Goal: Task Accomplishment & Management: Use online tool/utility

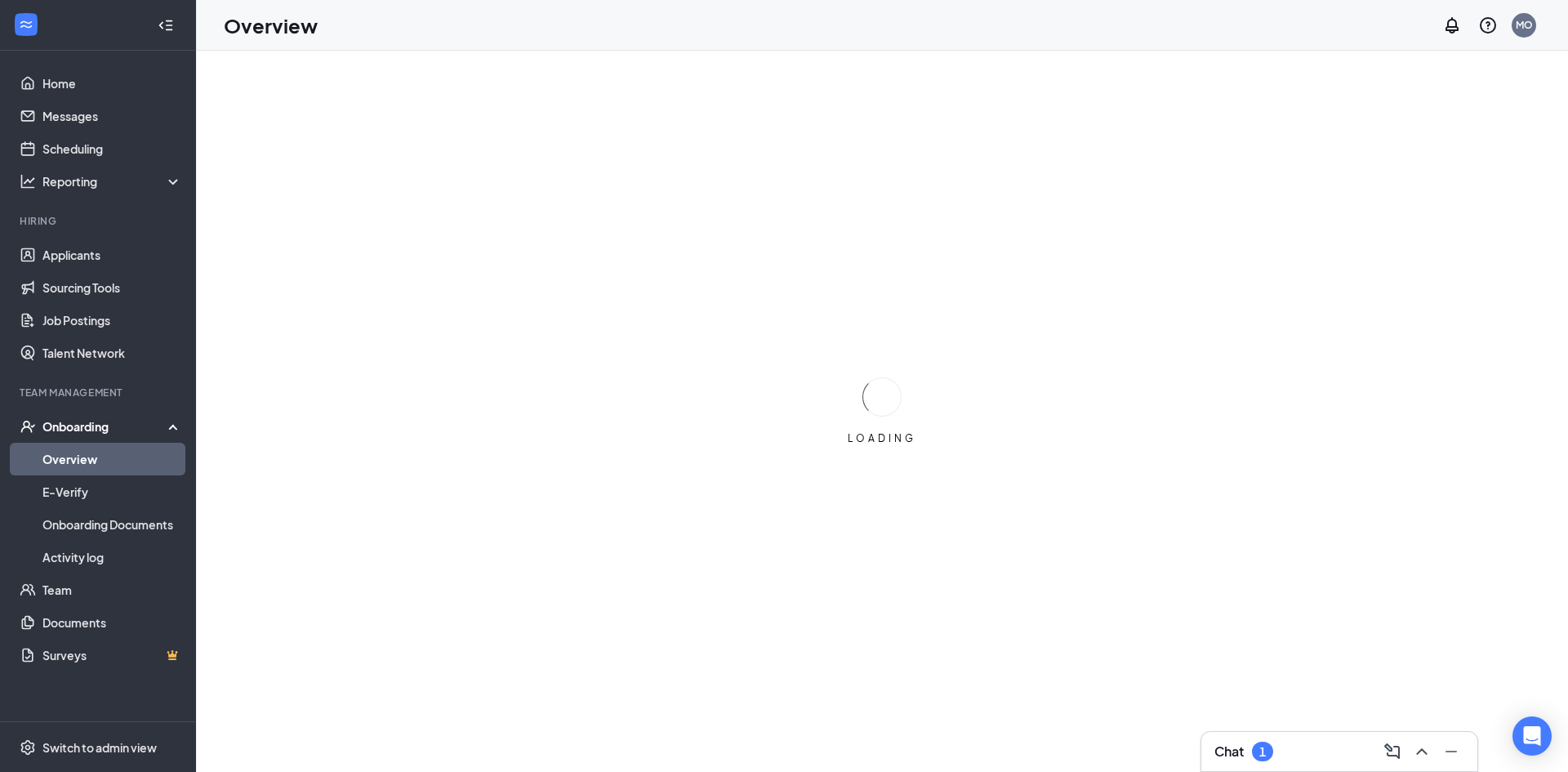
click at [1253, 749] on div "1" at bounding box center [1262, 752] width 21 height 19
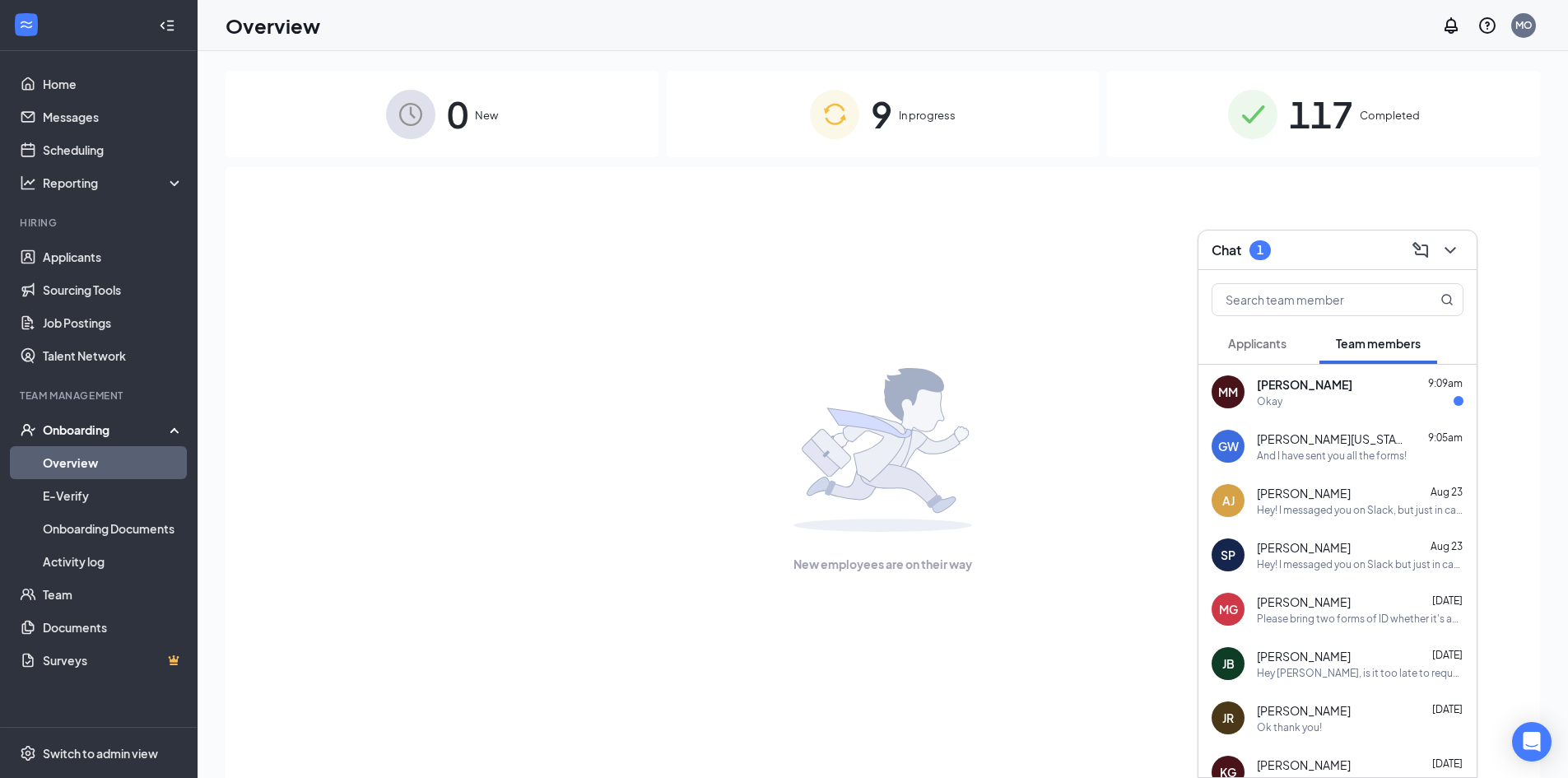
click at [1254, 339] on span "Applicants" at bounding box center [1257, 343] width 58 height 15
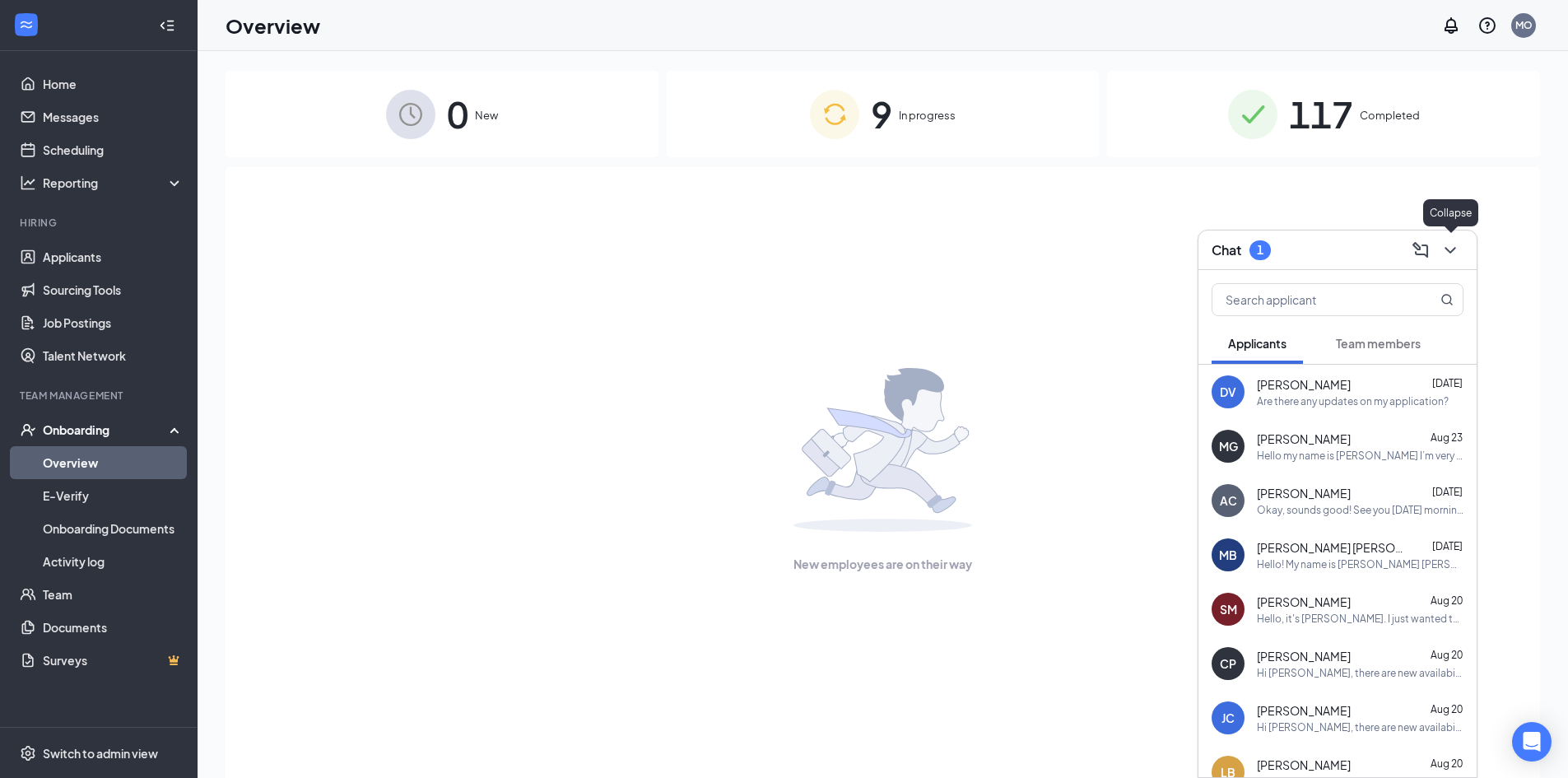
click at [1453, 252] on icon "ChevronDown" at bounding box center [1450, 250] width 19 height 19
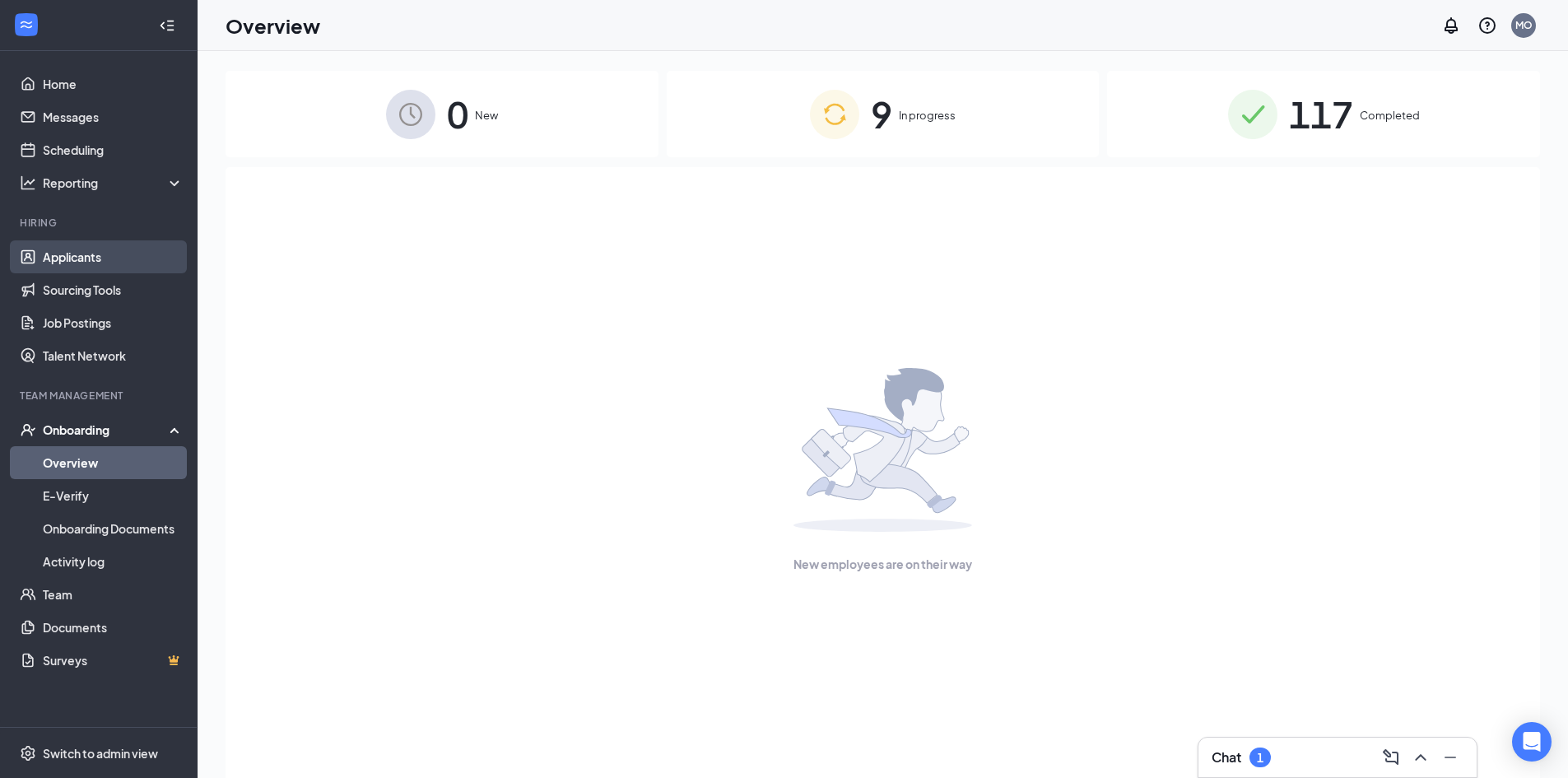
click at [114, 250] on link "Applicants" at bounding box center [113, 256] width 141 height 33
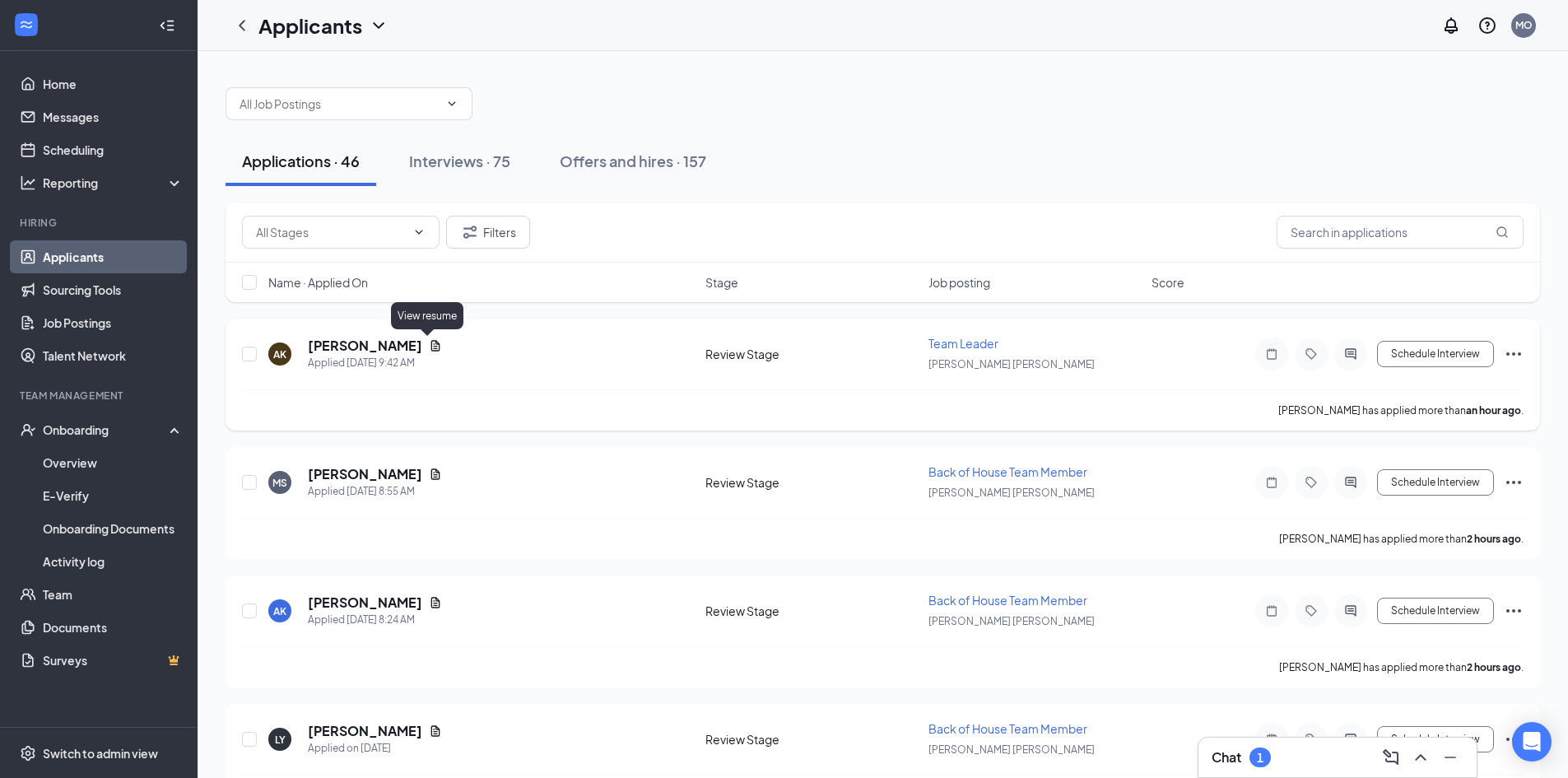
click at [429, 343] on icon "Document" at bounding box center [435, 346] width 13 height 13
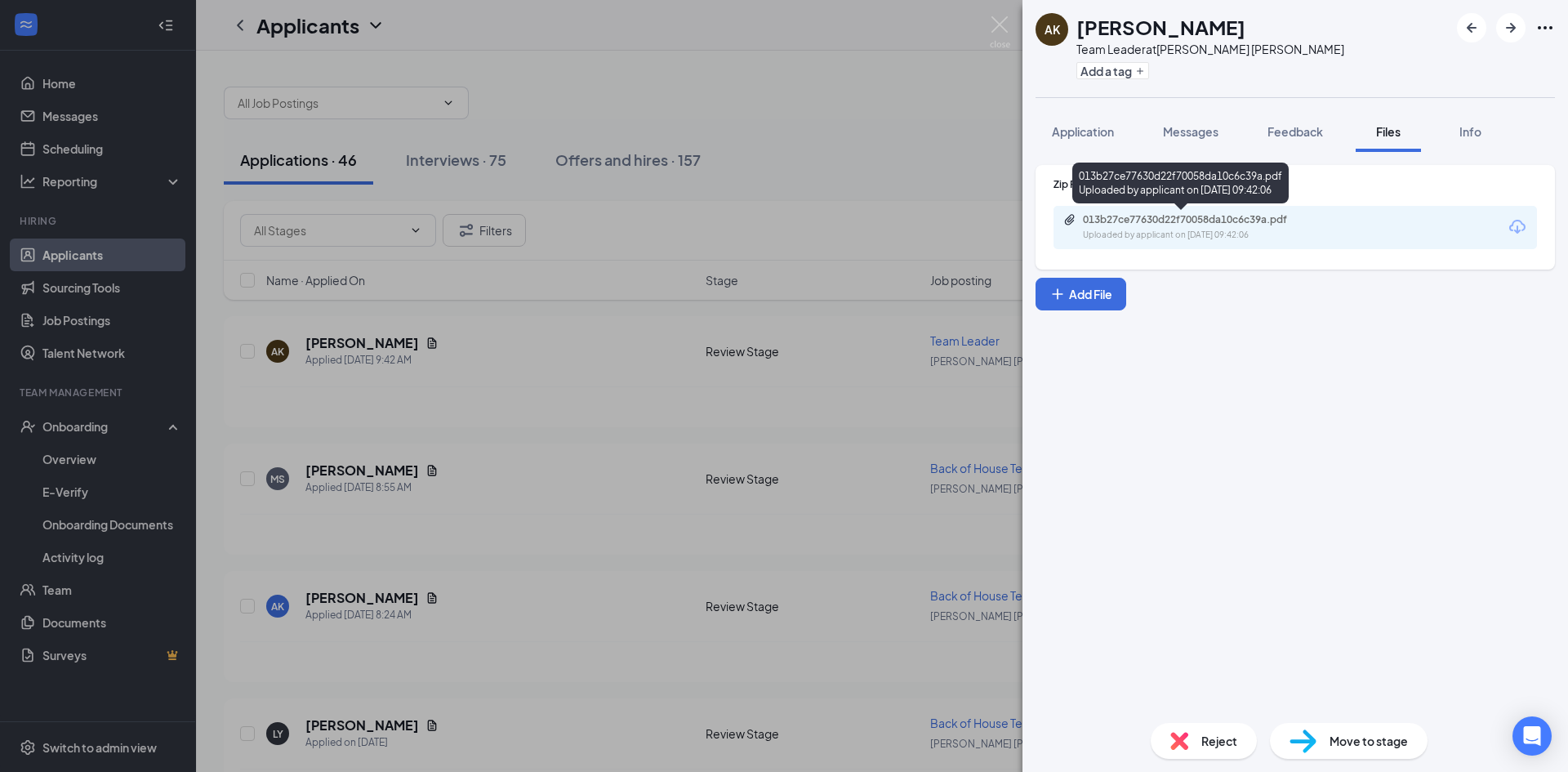
click at [1250, 219] on div "013b27ce77630d22f70058da10c6c39a.pdf" at bounding box center [1197, 219] width 229 height 13
click at [467, 120] on div "AK [PERSON_NAME] Team Leader at [PERSON_NAME][GEOGRAPHIC_DATA][PERSON_NAME] Add…" at bounding box center [784, 386] width 1568 height 772
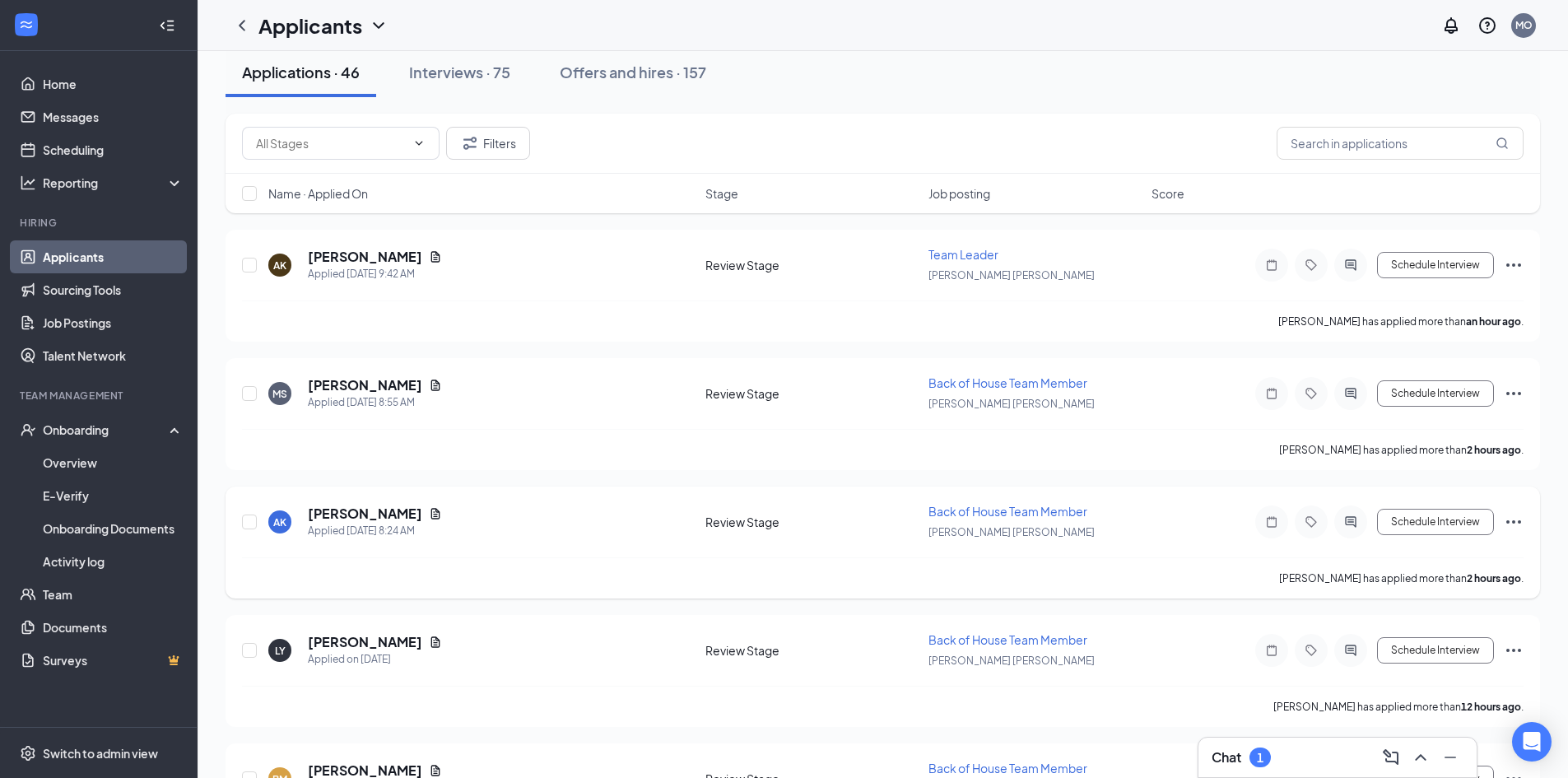
scroll to position [247, 0]
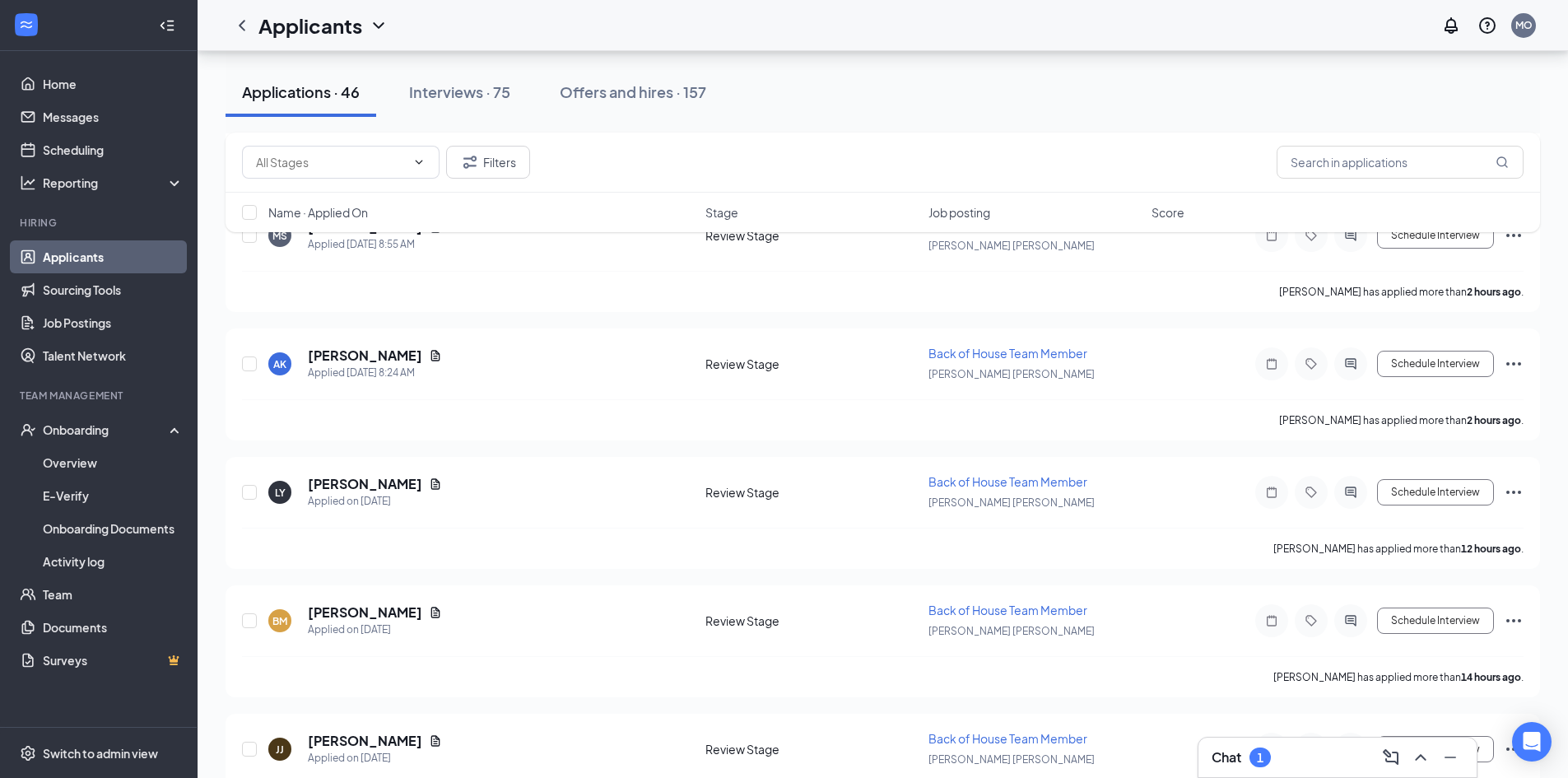
click at [1317, 761] on div "Chat 1" at bounding box center [1338, 758] width 252 height 27
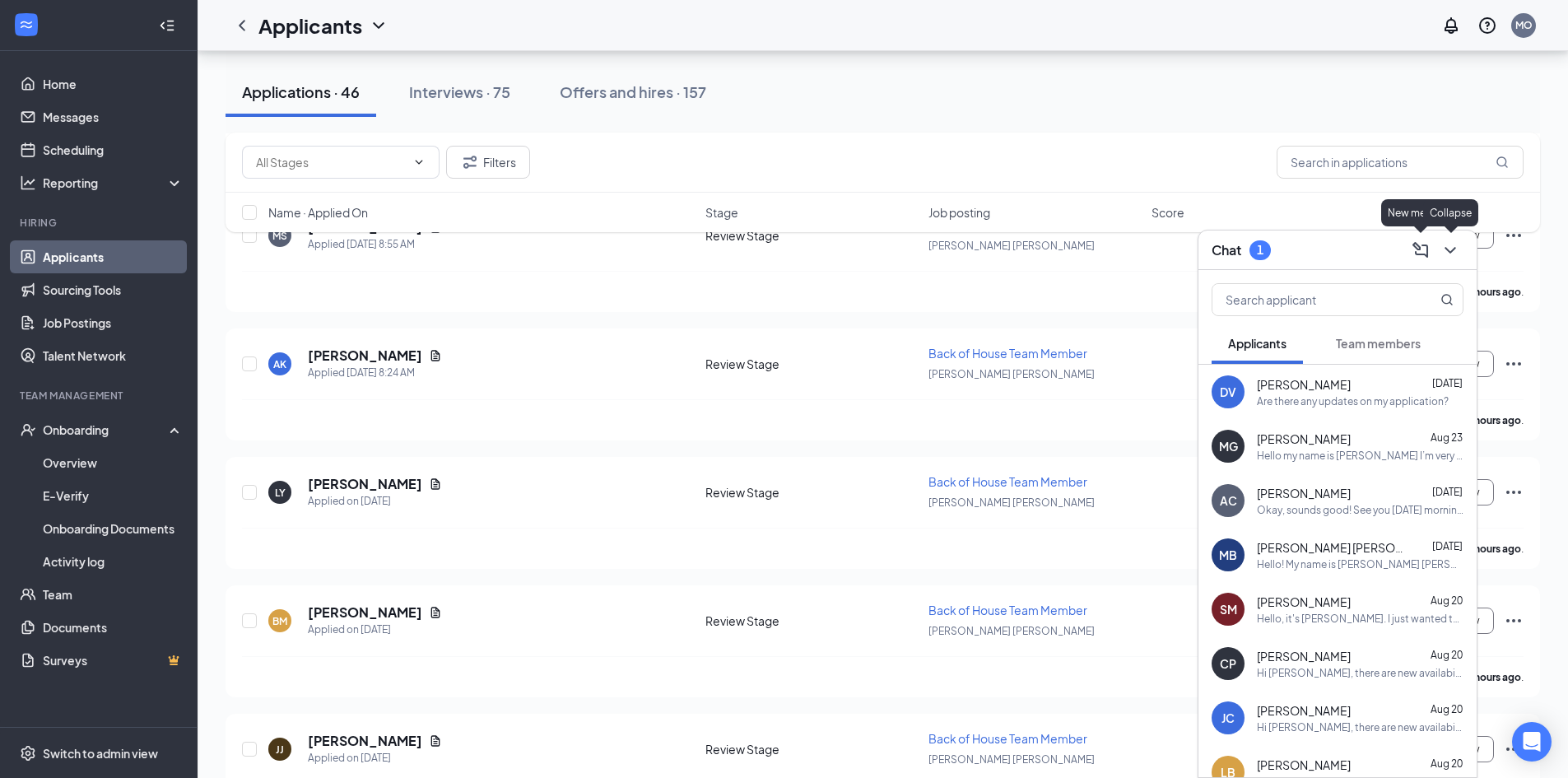
click at [1463, 254] on div "Chat 1" at bounding box center [1338, 250] width 278 height 40
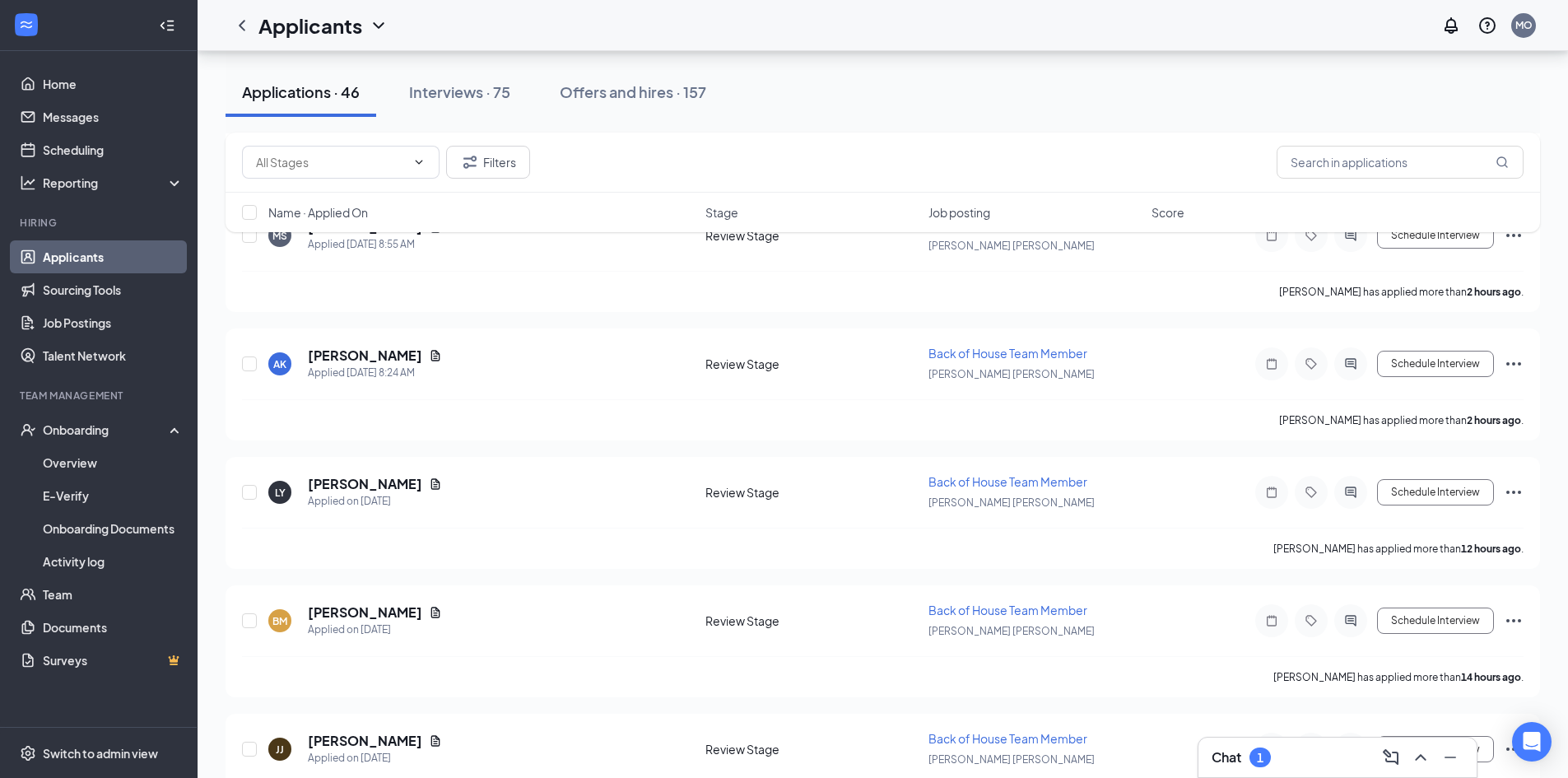
click at [81, 251] on link "Applicants" at bounding box center [113, 256] width 141 height 33
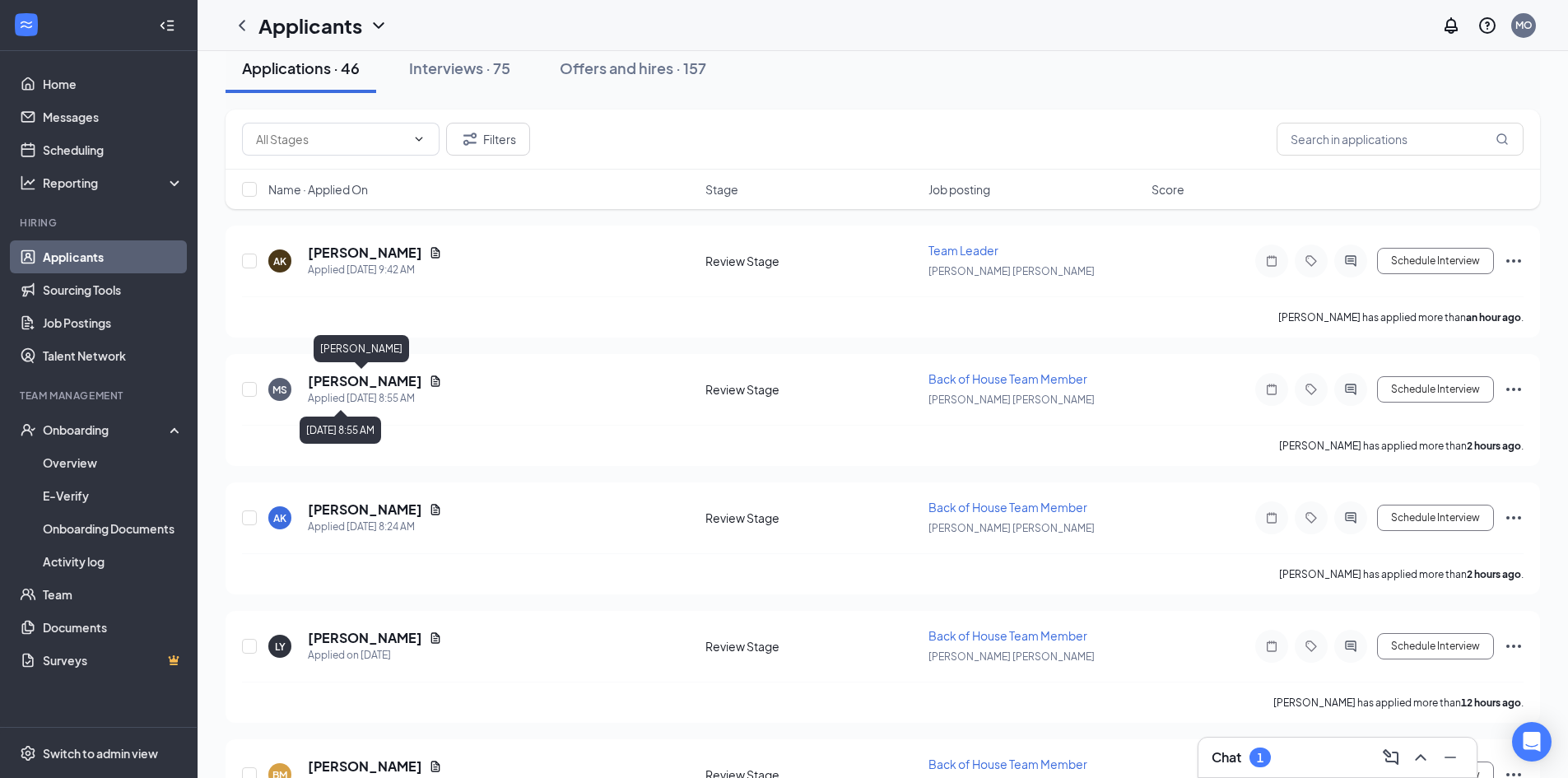
scroll to position [0, 0]
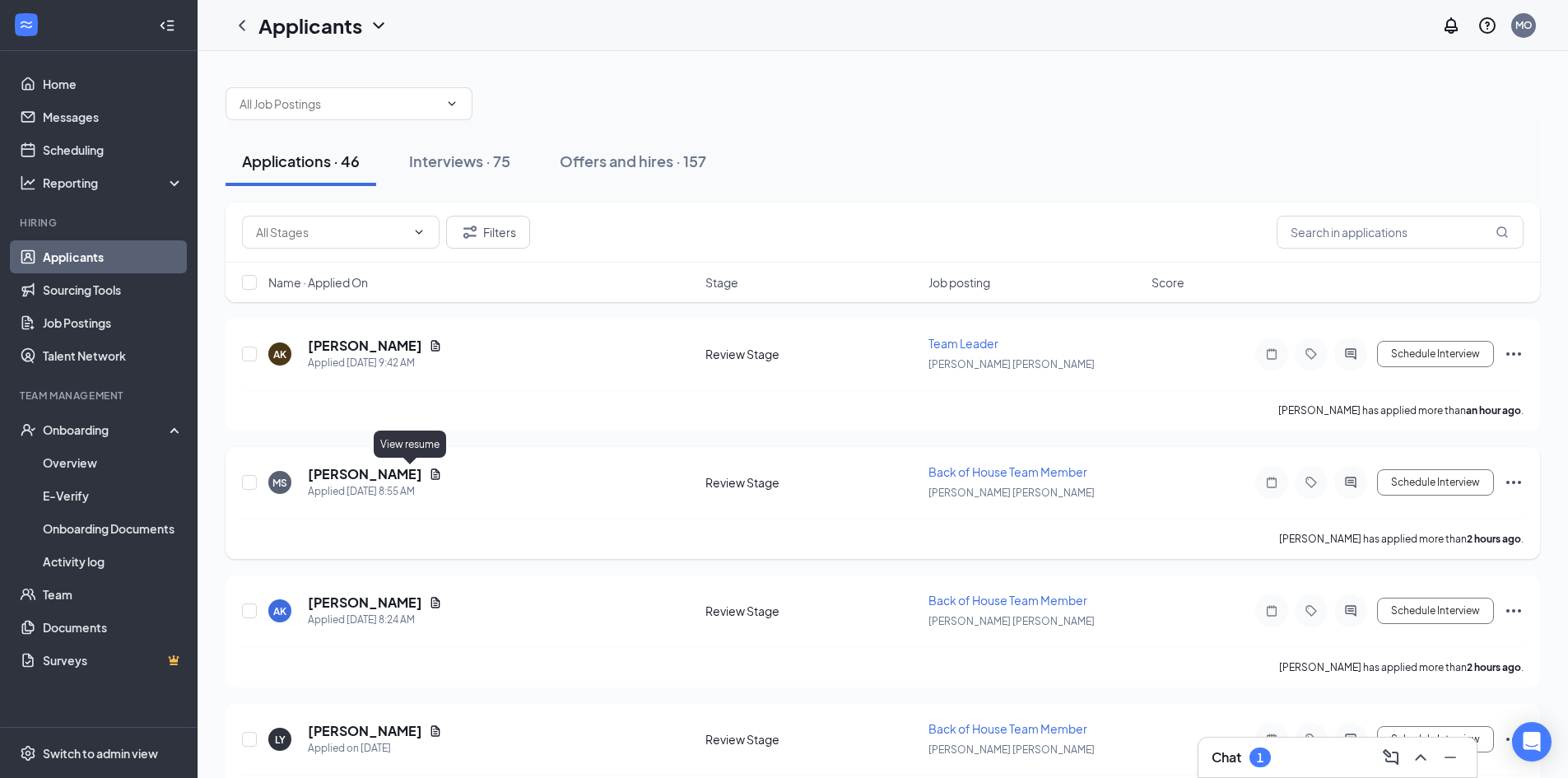
click at [431, 471] on icon "Document" at bounding box center [436, 474] width 9 height 11
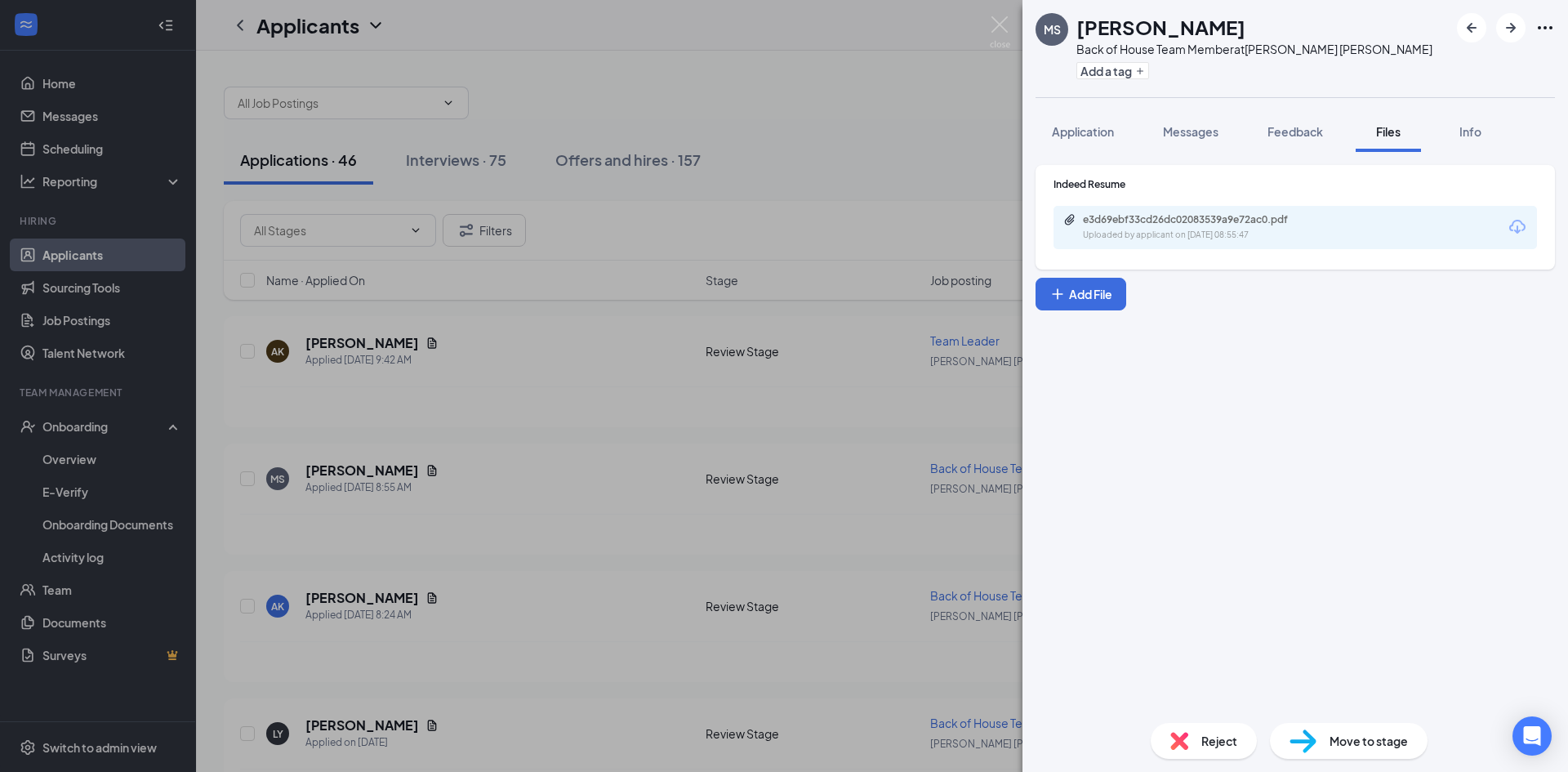
click at [1143, 215] on div "e3d69ebf33cd26dc02083539a9e72ac0.pdf" at bounding box center [1197, 219] width 229 height 13
click at [601, 570] on div "MS [PERSON_NAME] Back of House Team Member at [PERSON_NAME][GEOGRAPHIC_DATA][PE…" at bounding box center [784, 386] width 1568 height 772
